Goal: Task Accomplishment & Management: Manage account settings

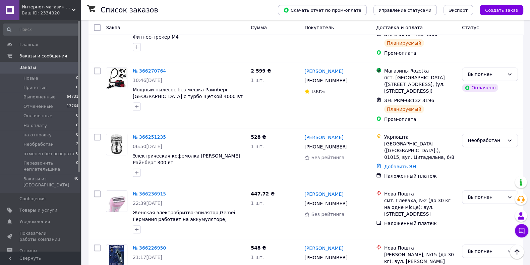
scroll to position [503, 0]
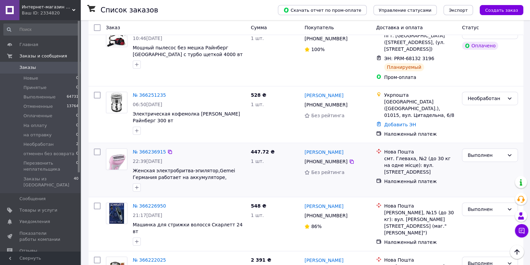
drag, startPoint x: 96, startPoint y: 118, endPoint x: 97, endPoint y: 124, distance: 6.2
click at [96, 148] on input "checkbox" at bounding box center [97, 151] width 7 height 7
checkbox input "true"
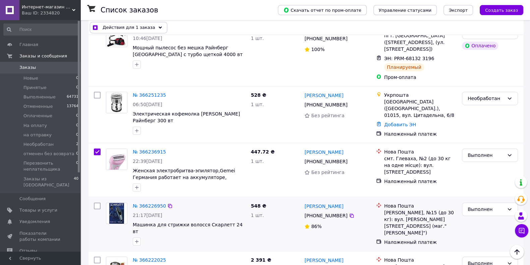
click at [97, 202] on input "checkbox" at bounding box center [97, 205] width 7 height 7
checkbox input "true"
click at [96, 256] on input "checkbox" at bounding box center [97, 259] width 7 height 7
checkbox input "true"
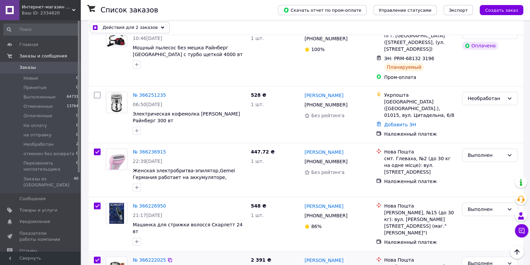
checkbox input "true"
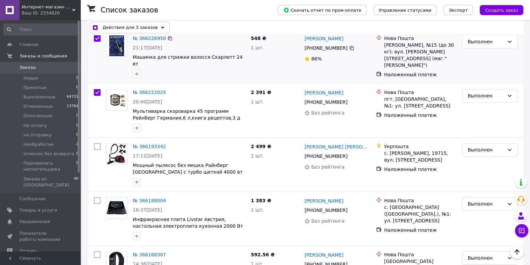
scroll to position [713, 0]
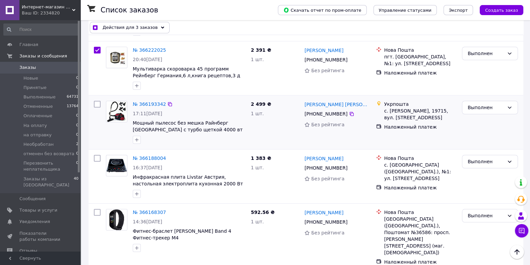
click at [96, 101] on input "checkbox" at bounding box center [97, 104] width 7 height 7
checkbox input "true"
click at [97, 155] on input "checkbox" at bounding box center [97, 158] width 7 height 7
checkbox input "true"
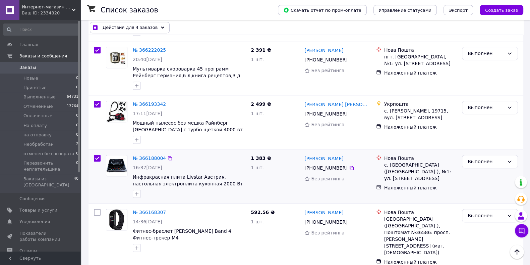
checkbox input "true"
click at [96, 209] on input "checkbox" at bounding box center [97, 212] width 7 height 7
checkbox input "true"
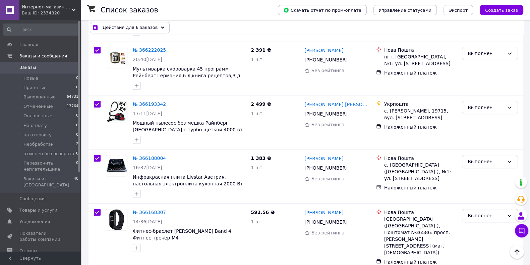
checkbox input "true"
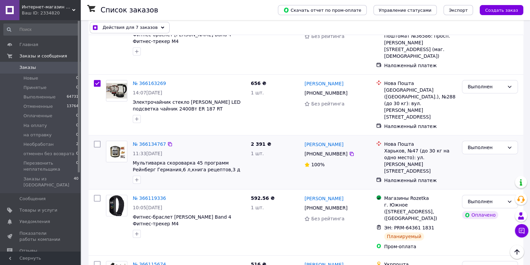
scroll to position [922, 0]
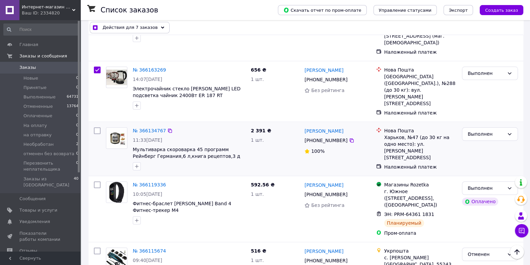
click at [94, 127] on input "checkbox" at bounding box center [97, 130] width 7 height 7
checkbox input "true"
click at [97, 181] on input "checkbox" at bounding box center [97, 184] width 7 height 7
checkbox input "true"
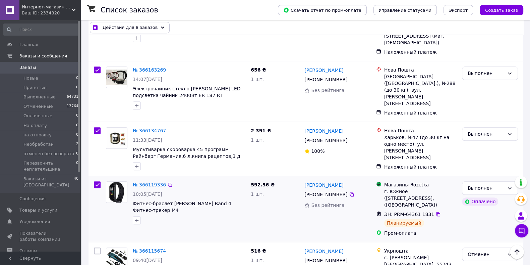
checkbox input "true"
click at [97, 247] on input "checkbox" at bounding box center [97, 250] width 7 height 7
checkbox input "true"
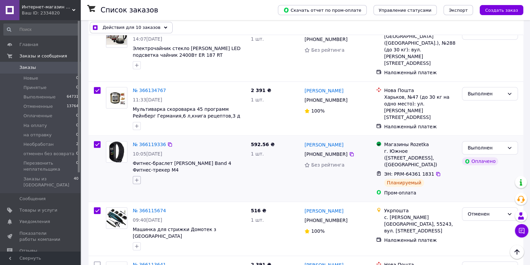
scroll to position [964, 0]
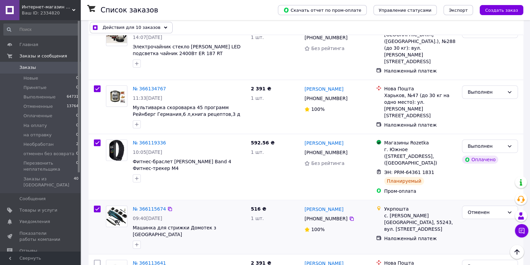
click at [95, 205] on input "checkbox" at bounding box center [97, 208] width 7 height 7
checkbox input "false"
checkbox input "true"
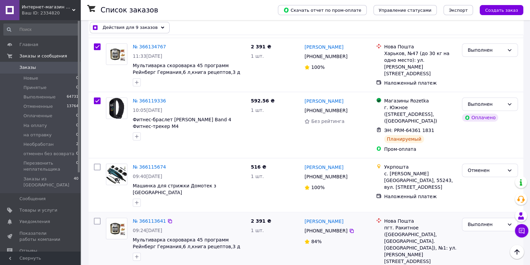
click at [98, 217] on input "checkbox" at bounding box center [97, 220] width 7 height 7
checkbox input "true"
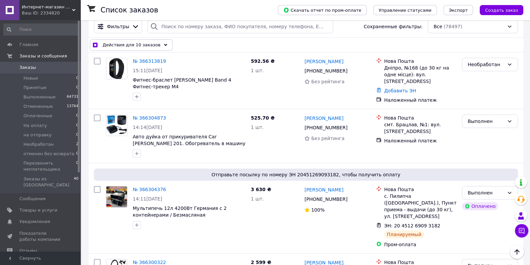
scroll to position [0, 0]
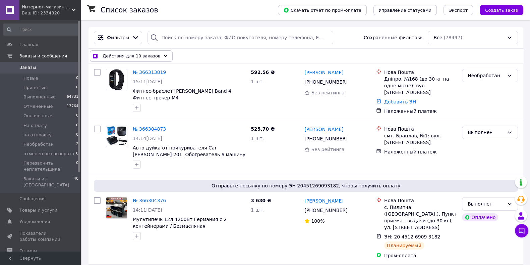
click at [94, 54] on span at bounding box center [95, 56] width 5 height 5
click at [94, 54] on input "checkbox" at bounding box center [95, 56] width 4 height 4
checkbox input "false"
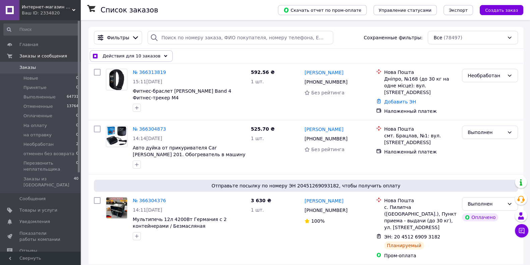
checkbox input "false"
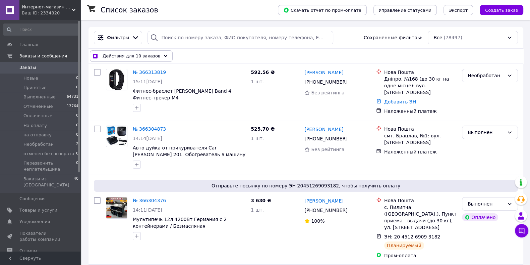
checkbox input "false"
